Goal: Information Seeking & Learning: Find specific fact

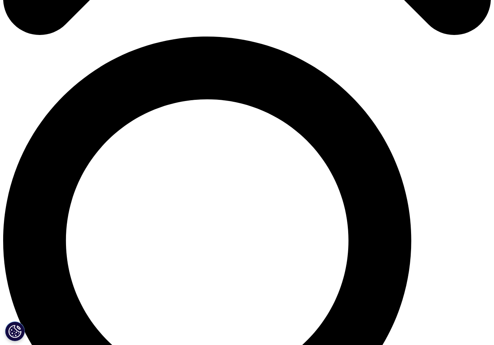
scroll to position [466, 0]
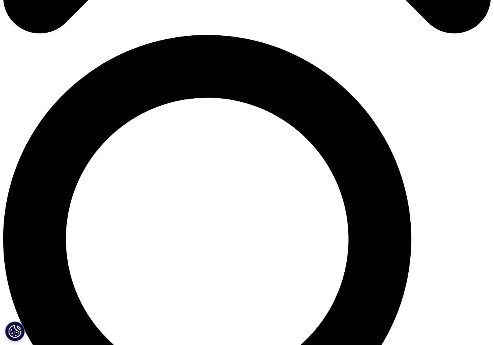
drag, startPoint x: 255, startPoint y: 207, endPoint x: 419, endPoint y: 212, distance: 163.6
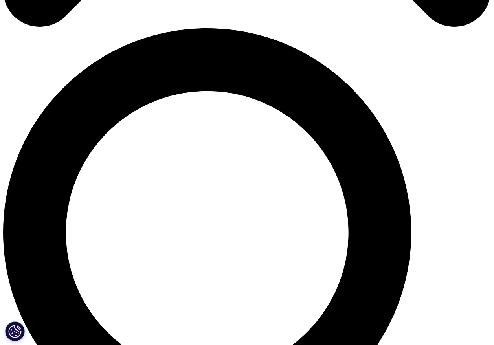
scroll to position [473, 0]
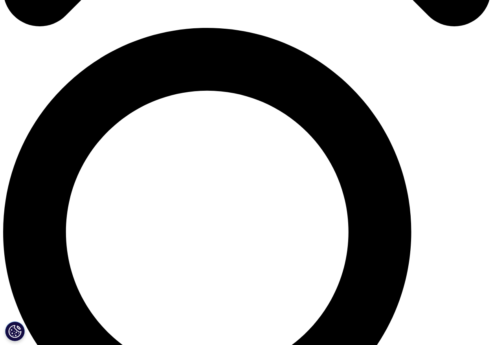
drag, startPoint x: 257, startPoint y: 165, endPoint x: 374, endPoint y: 215, distance: 127.3
copy ul "Indian pharmaceutical companies supply a substantial proportion of drugs to U.S…"
drag, startPoint x: 245, startPoint y: 164, endPoint x: 417, endPoint y: 281, distance: 208.2
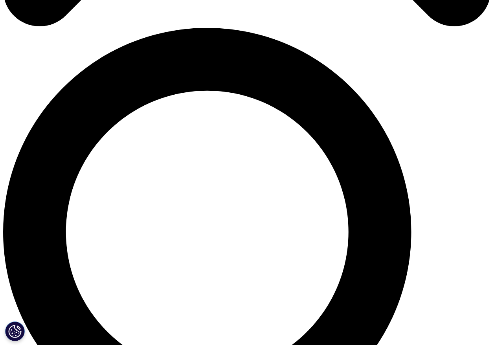
copy ul "Indian pharmaceutical companies supply a substantial proportion of drugs to U.S…"
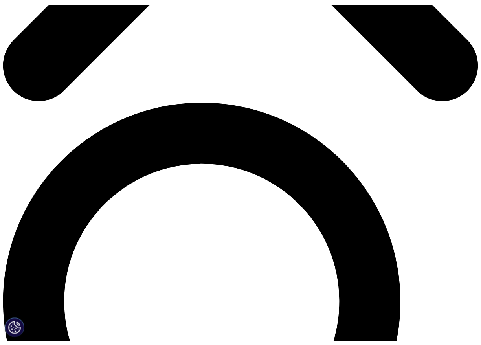
scroll to position [427, 0]
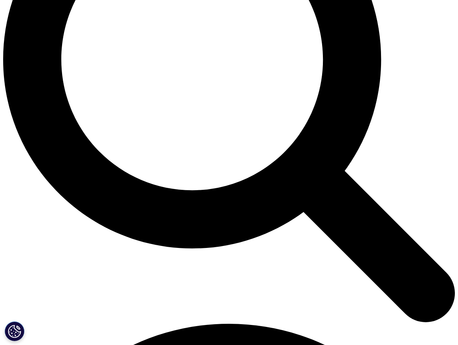
scroll to position [601, 0]
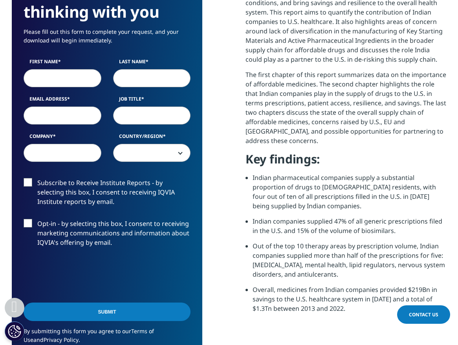
click at [236, 146] on div "We are excited to share our latest thinking with you Please fill out this form …" at bounding box center [229, 168] width 435 height 434
